Goal: Task Accomplishment & Management: Use online tool/utility

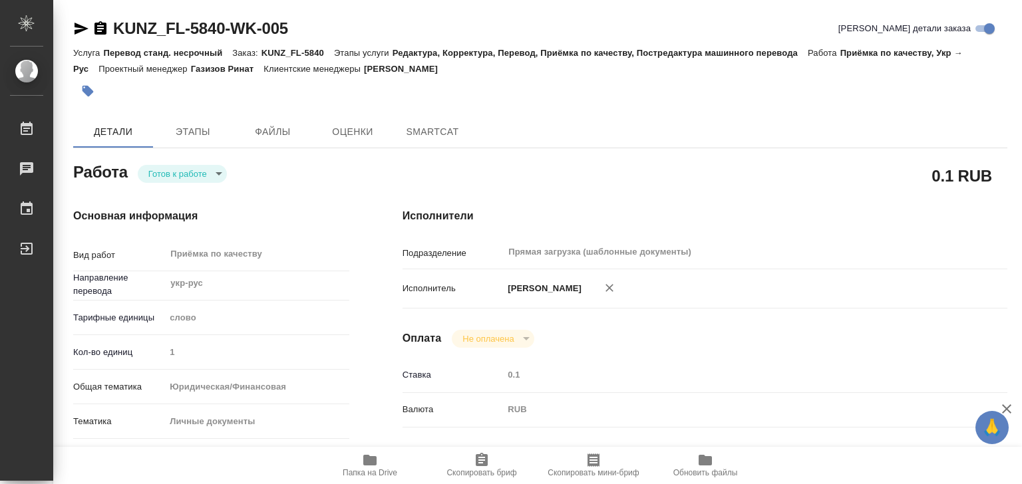
type textarea "x"
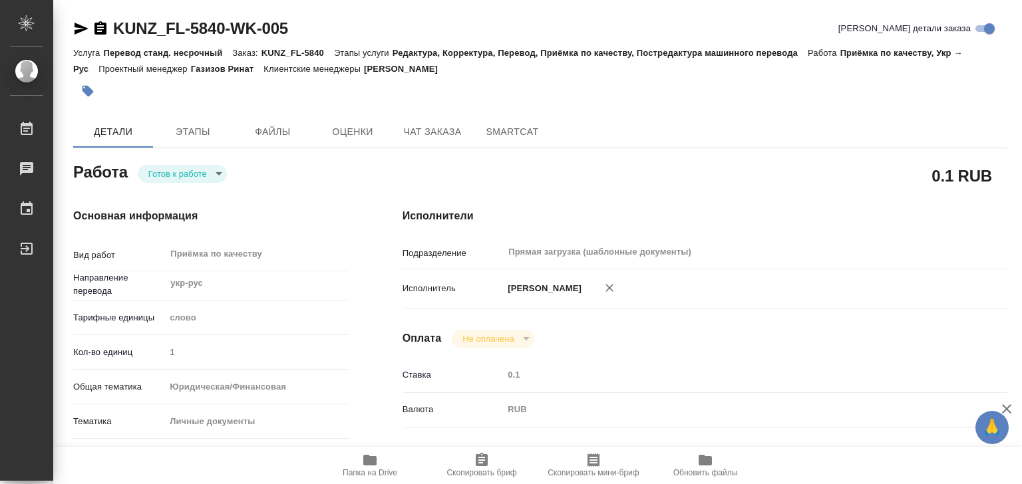
type textarea "x"
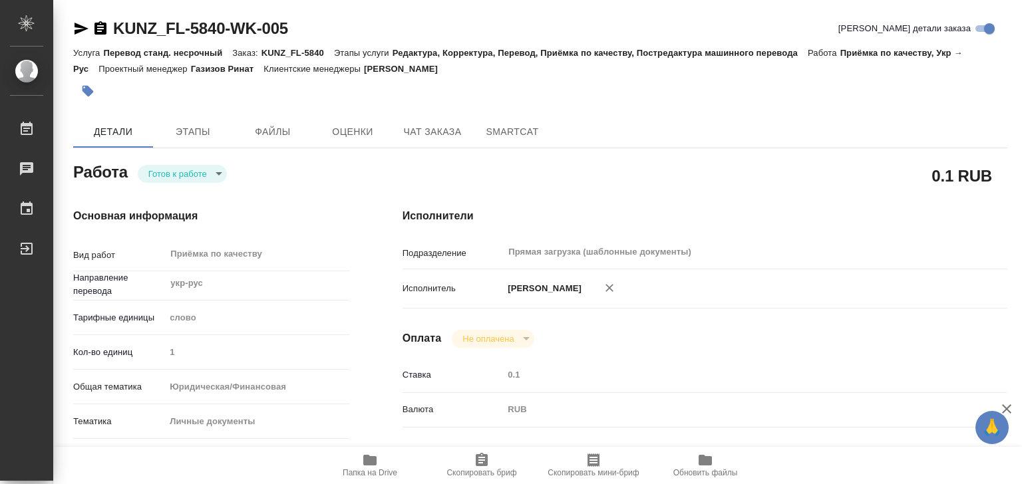
type textarea "x"
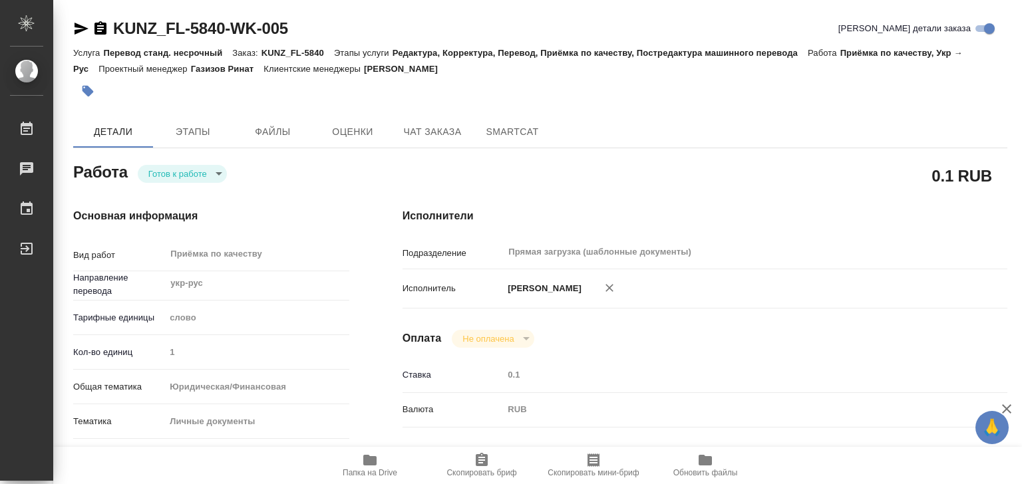
type textarea "x"
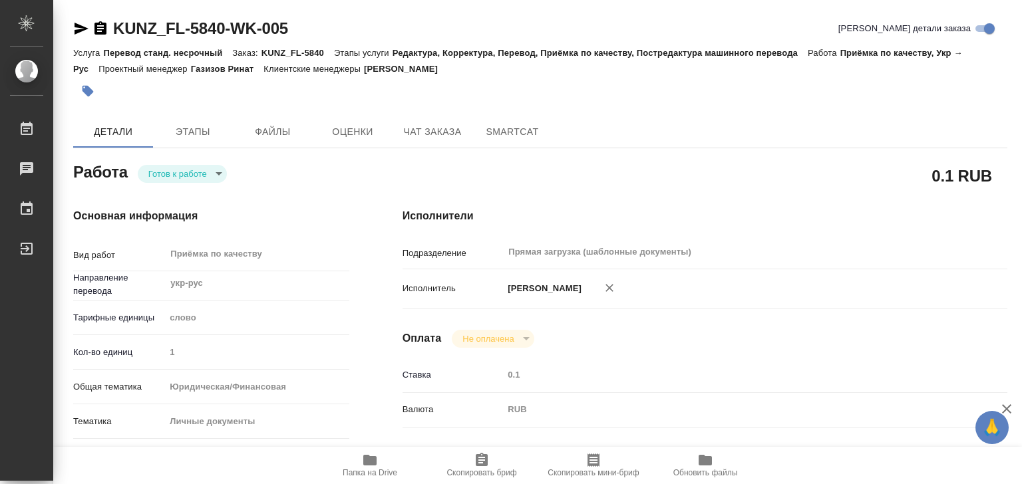
type textarea "x"
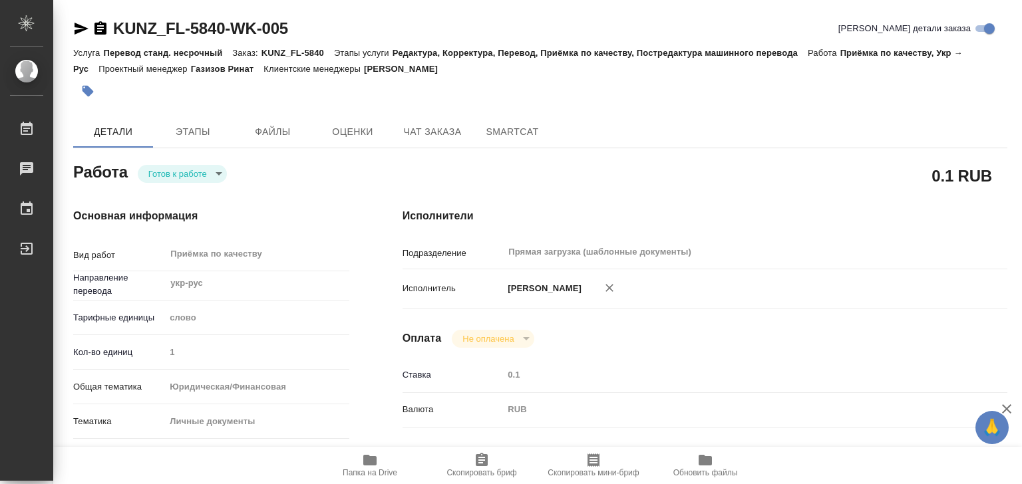
type textarea "x"
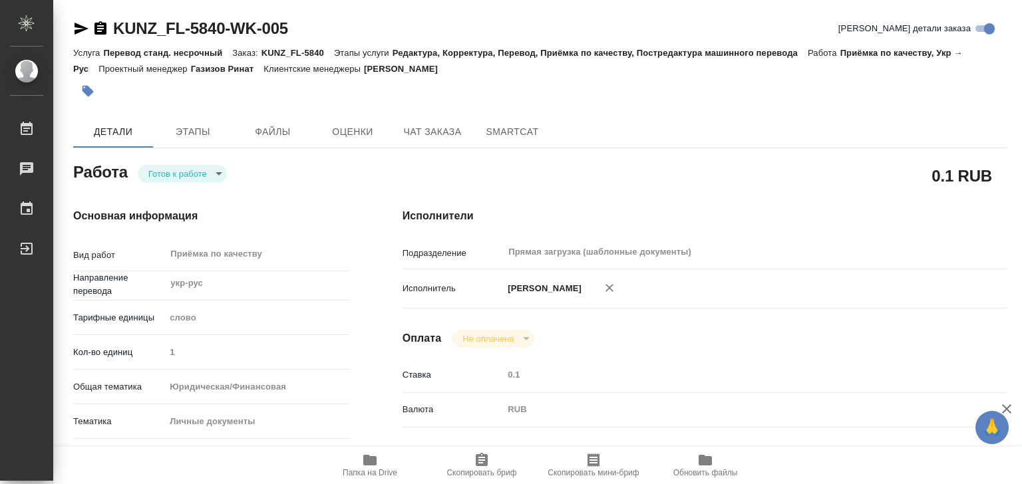
type textarea "x"
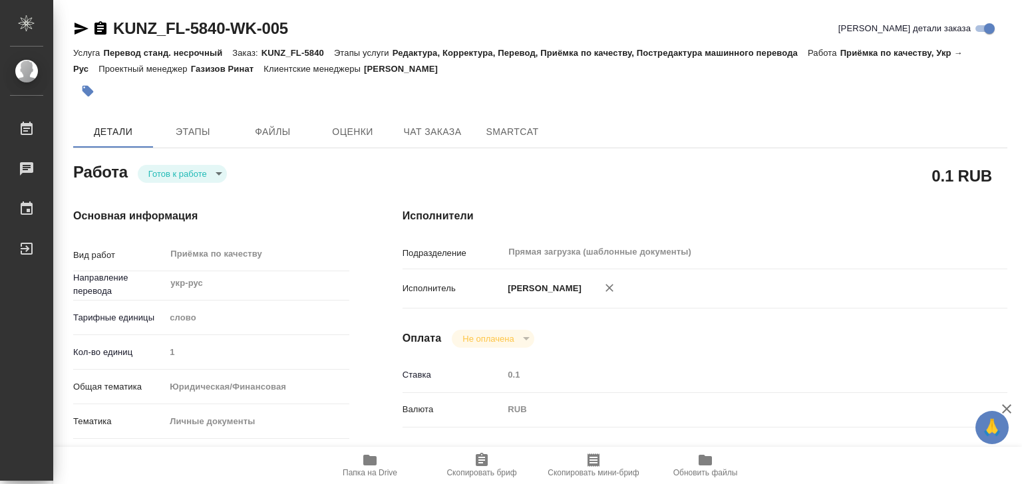
type textarea "x"
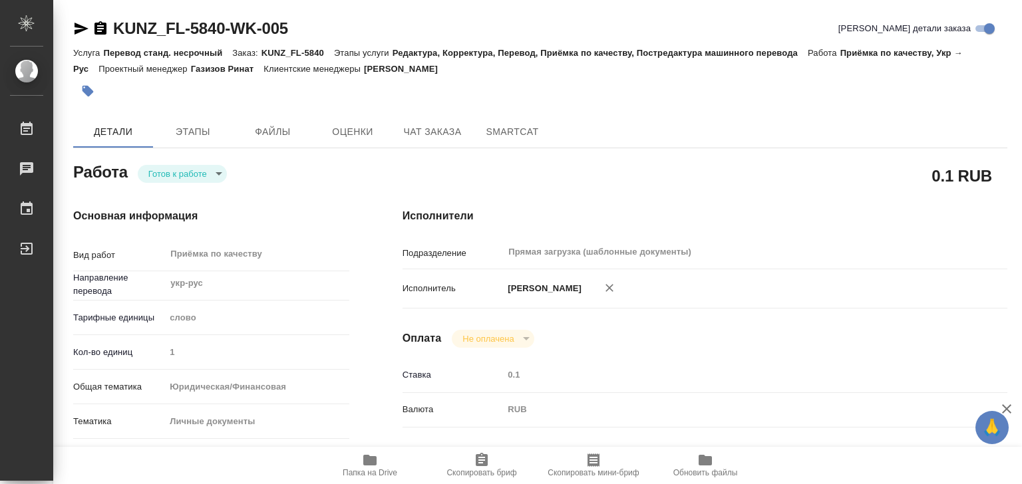
type textarea "x"
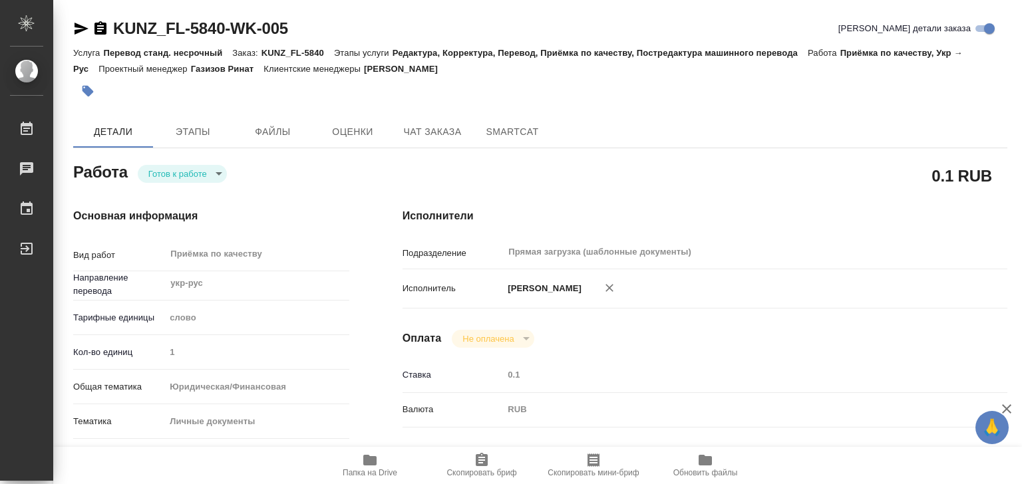
type textarea "x"
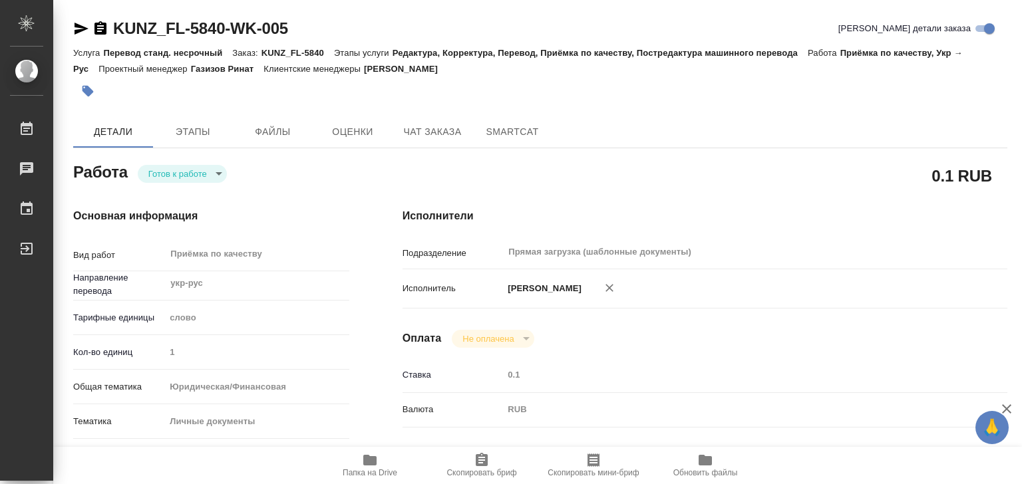
type textarea "x"
